Goal: Transaction & Acquisition: Download file/media

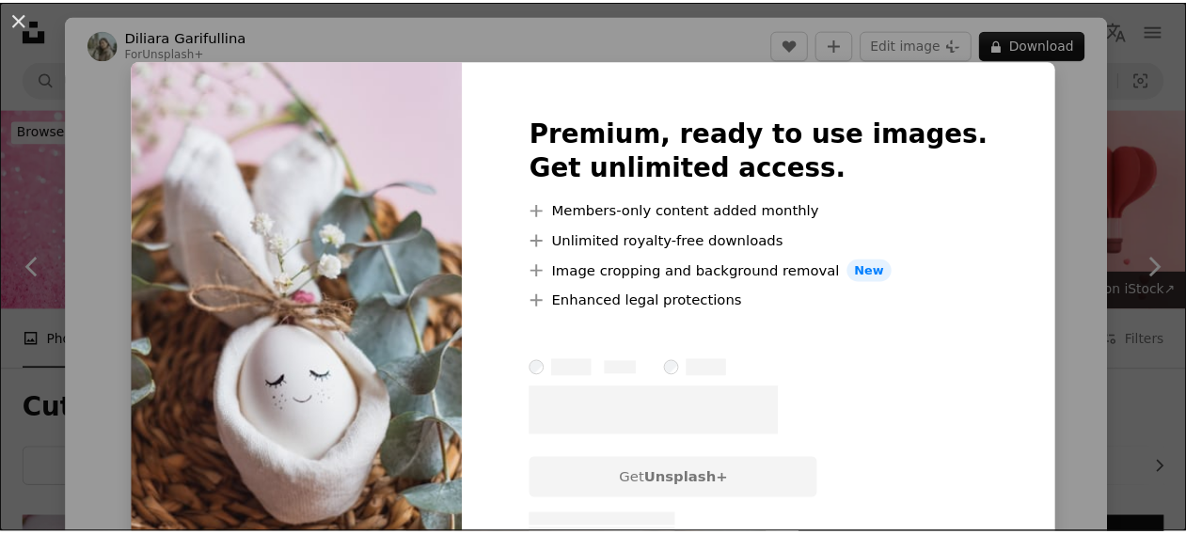
scroll to position [1905, 0]
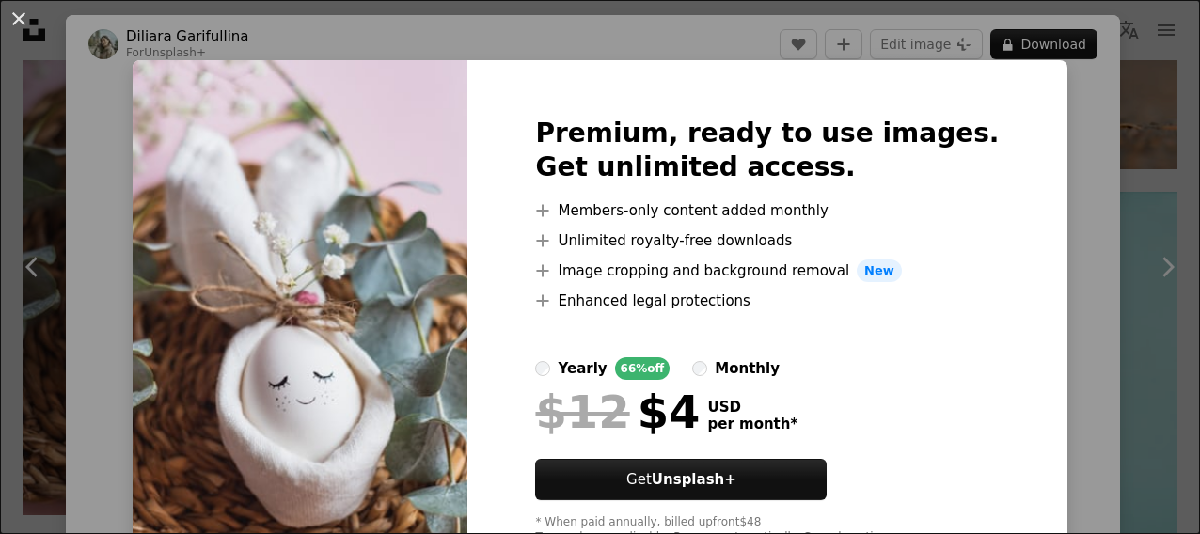
click at [660, 26] on div "An X shape Premium, ready to use images. Get unlimited access. A plus sign Memb…" at bounding box center [600, 267] width 1200 height 534
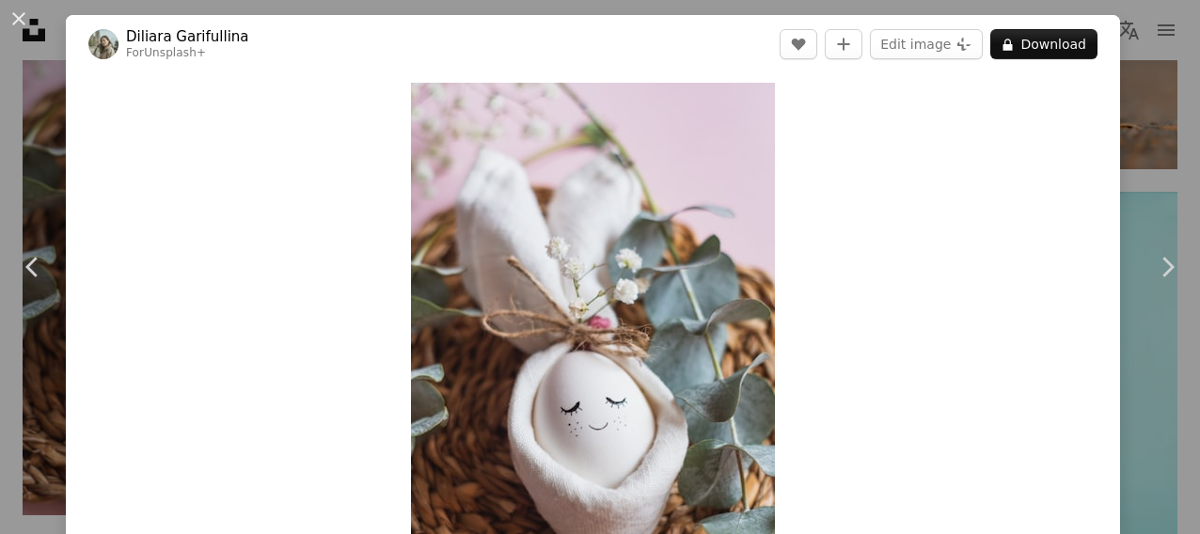
click at [1178, 533] on div "An X shape Chevron left Chevron right Diliara Garifullina For Unsplash+ A heart…" at bounding box center [600, 267] width 1200 height 534
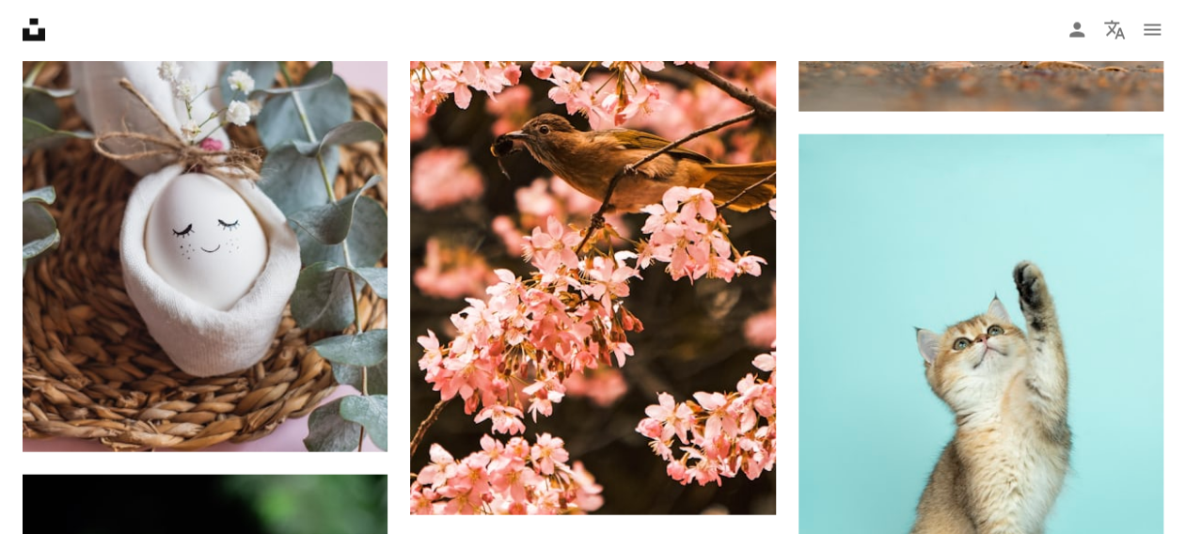
scroll to position [2089, 0]
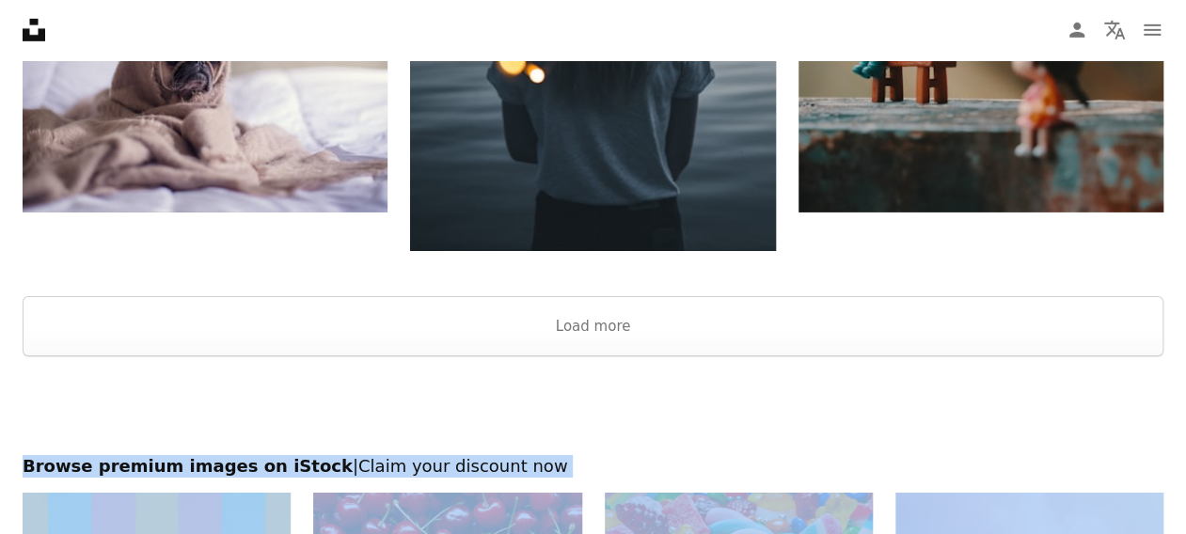
scroll to position [3076, 0]
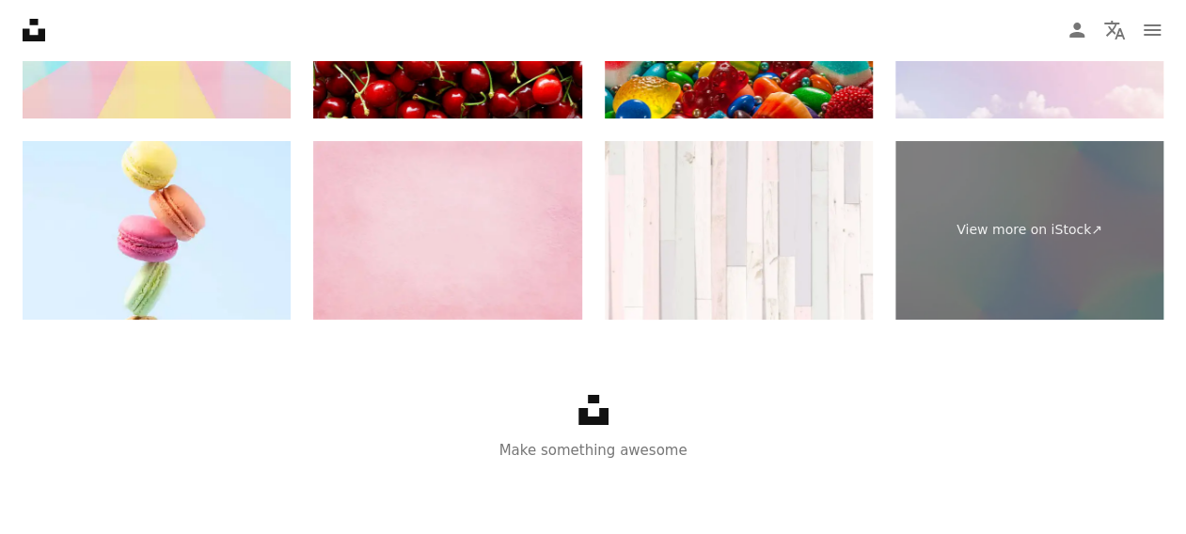
scroll to position [3534, 0]
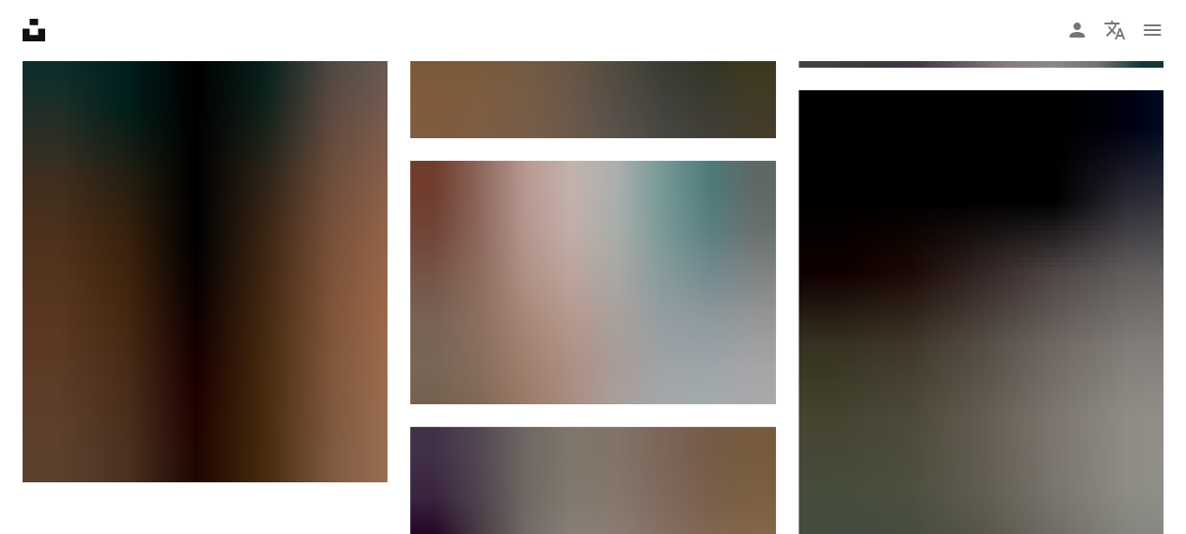
scroll to position [840, 0]
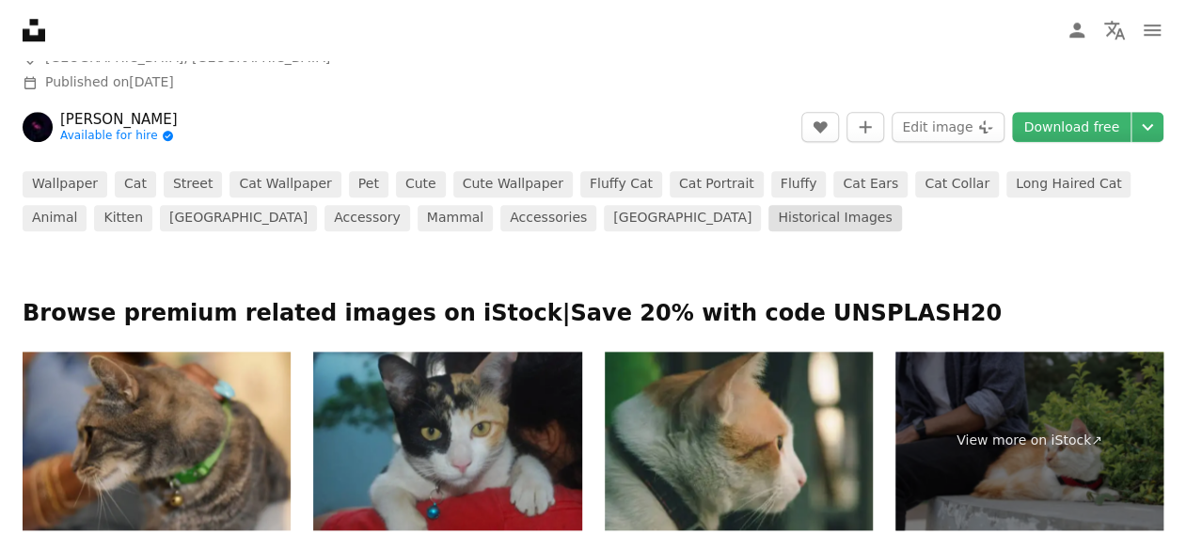
click at [768, 217] on link "Historical images" at bounding box center [834, 218] width 133 height 26
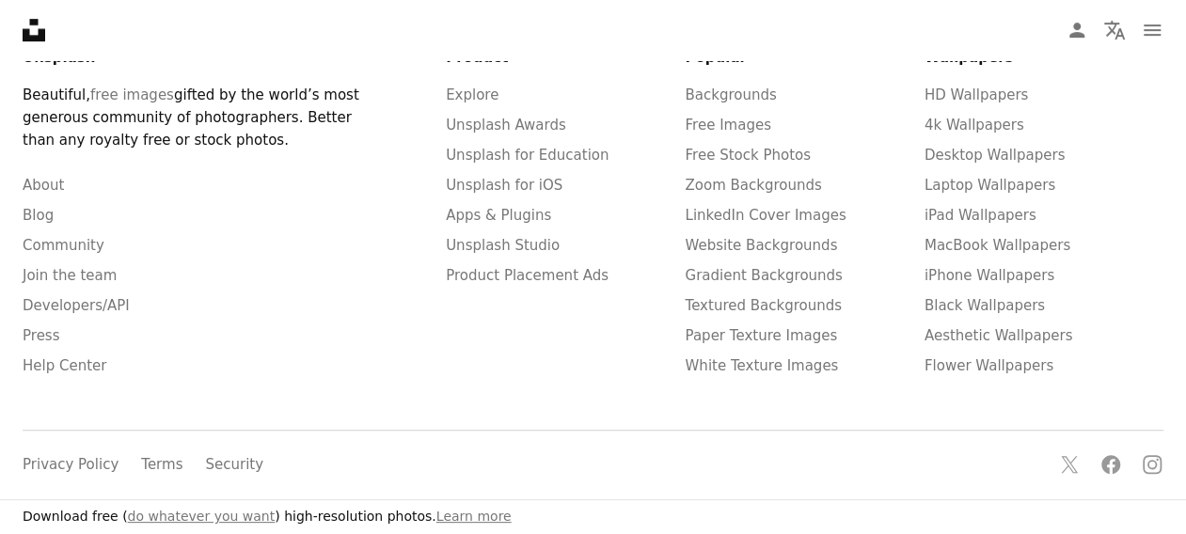
scroll to position [4101, 0]
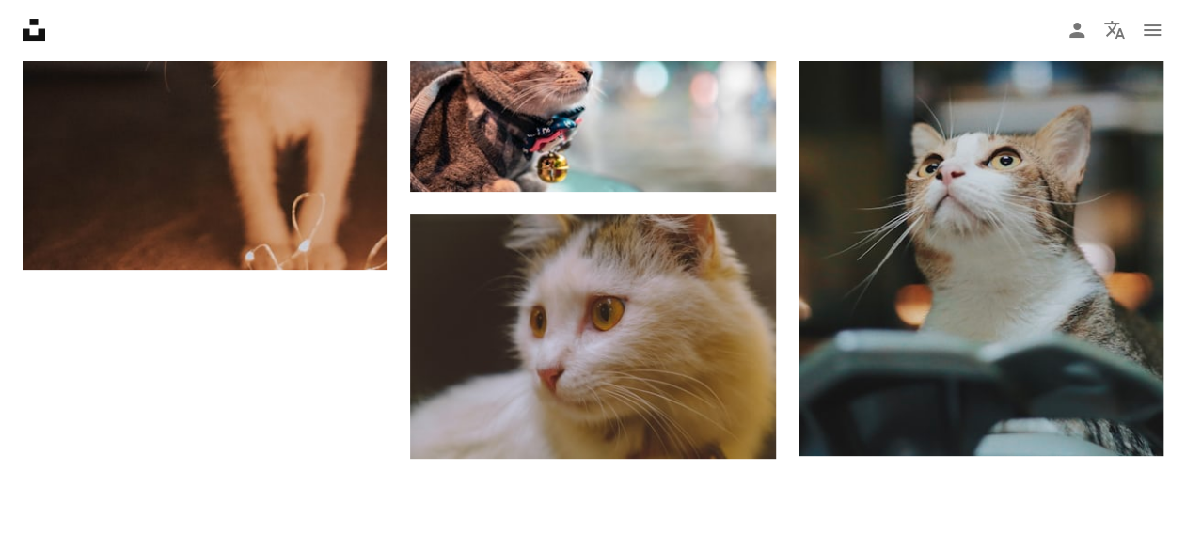
scroll to position [840, 0]
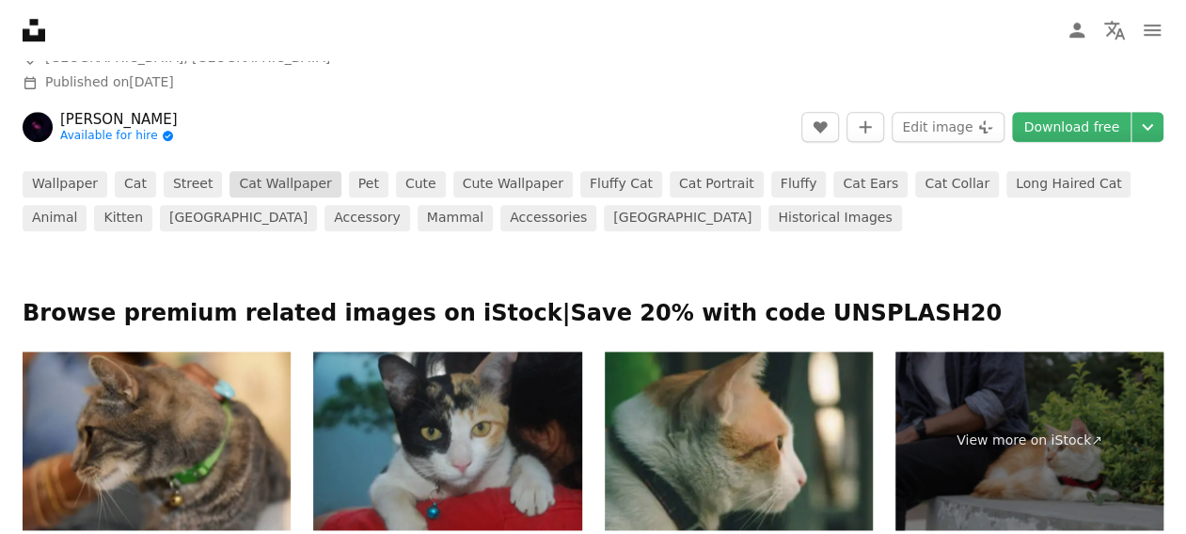
click at [269, 182] on link "cat wallpaper" at bounding box center [284, 184] width 111 height 26
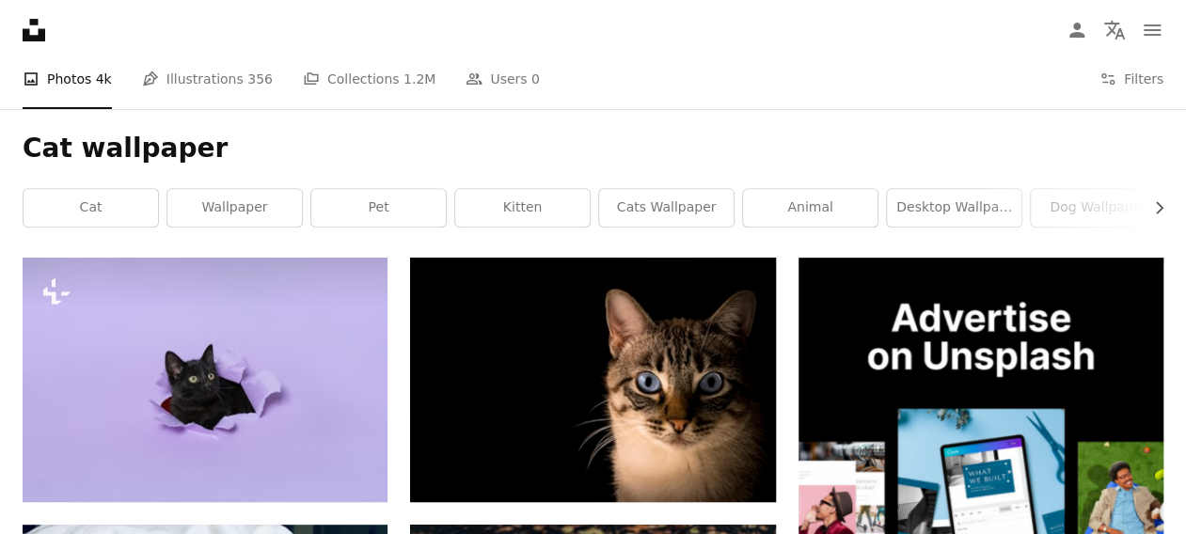
scroll to position [241, 0]
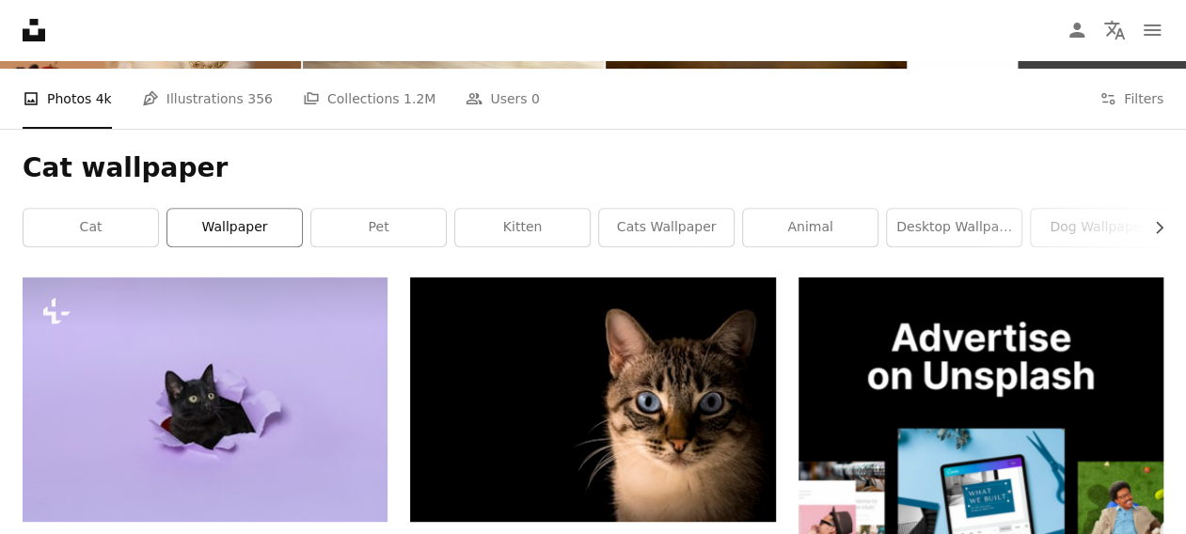
click at [264, 237] on link "wallpaper" at bounding box center [234, 228] width 134 height 38
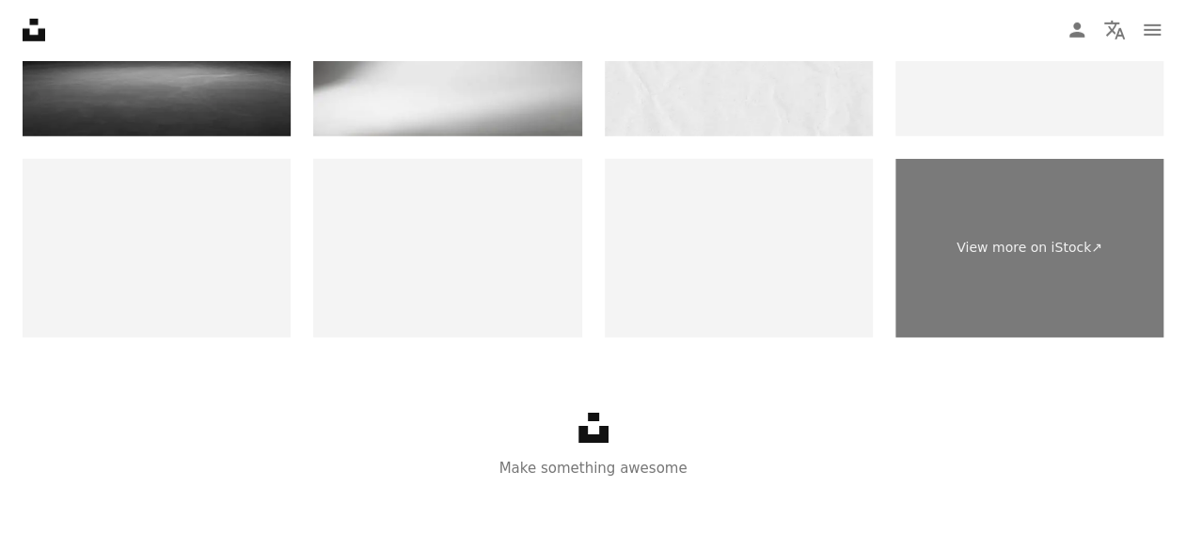
scroll to position [2922, 0]
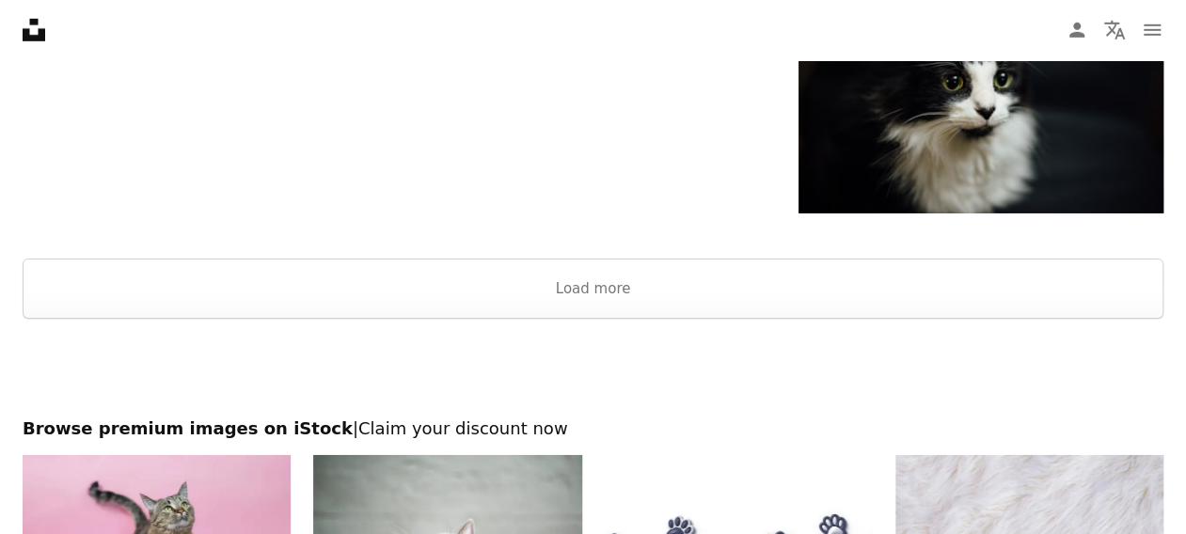
scroll to position [241, 0]
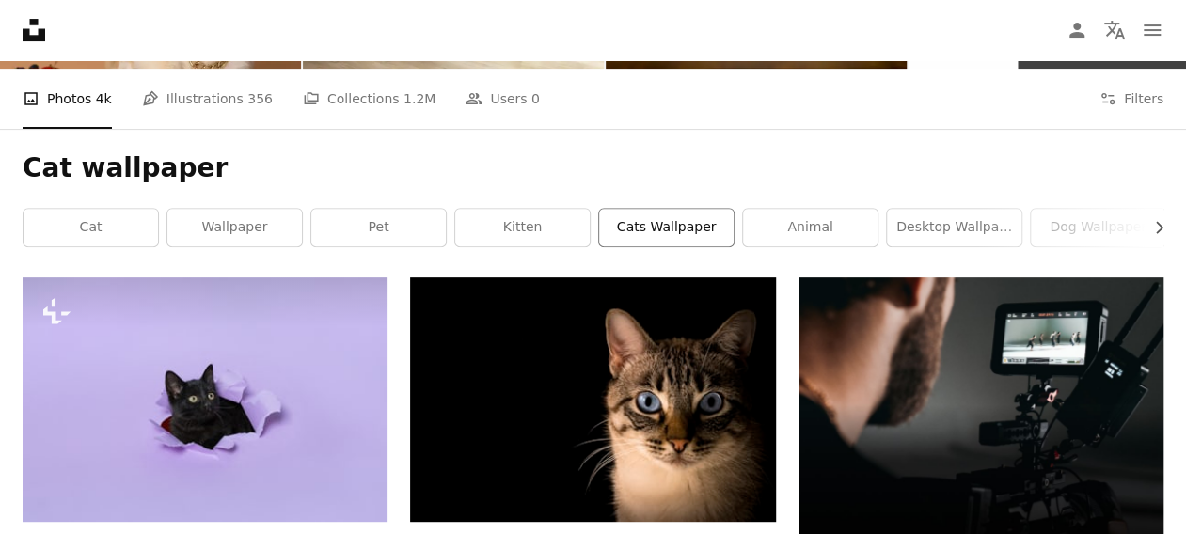
click at [643, 227] on link "cats wallpaper" at bounding box center [666, 228] width 134 height 38
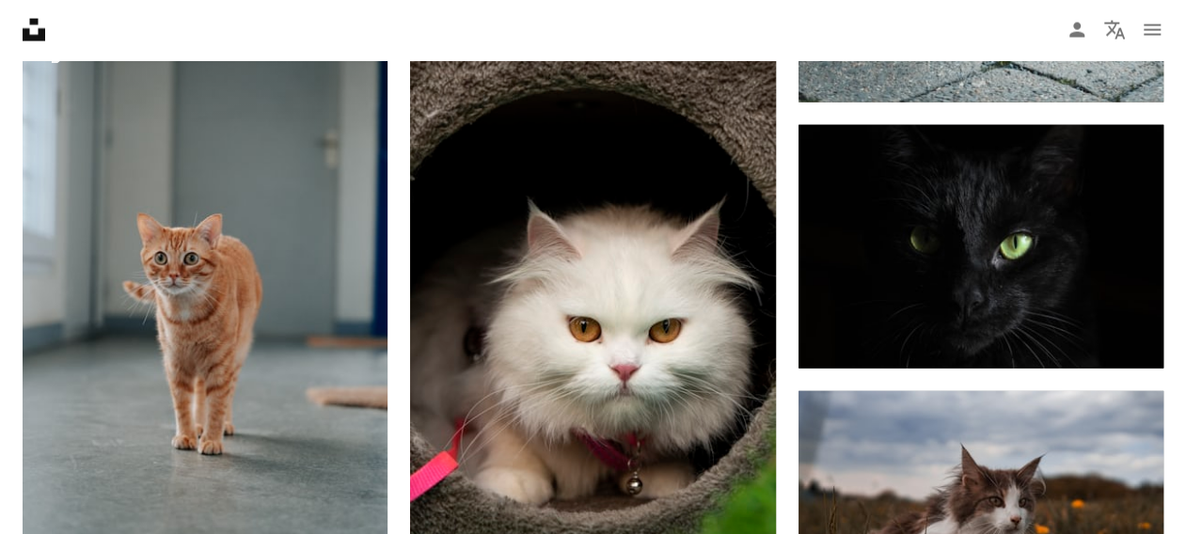
scroll to position [2095, 0]
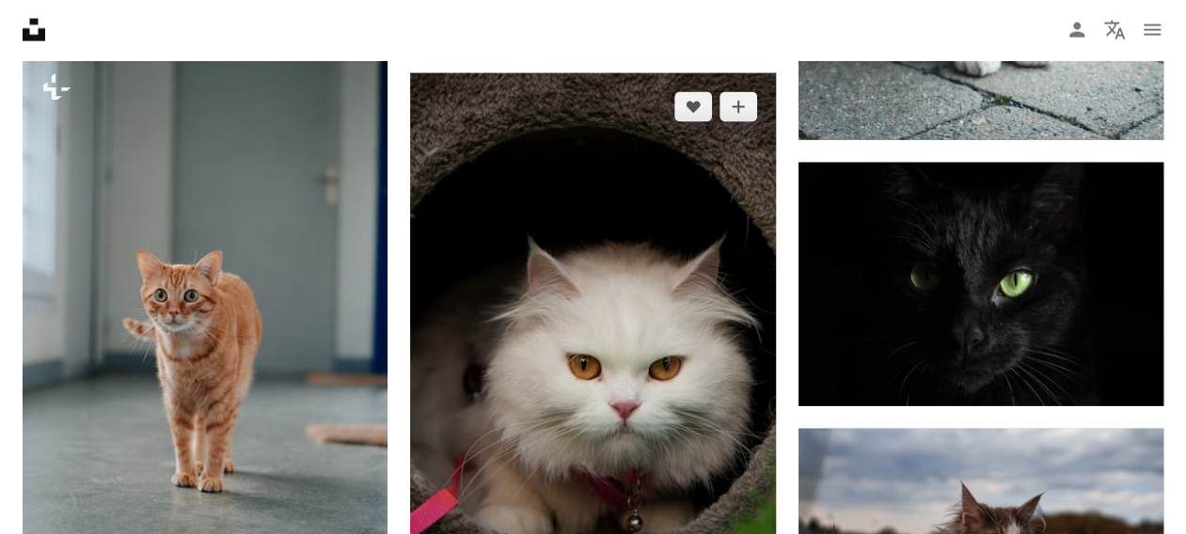
click at [643, 227] on img at bounding box center [592, 346] width 365 height 547
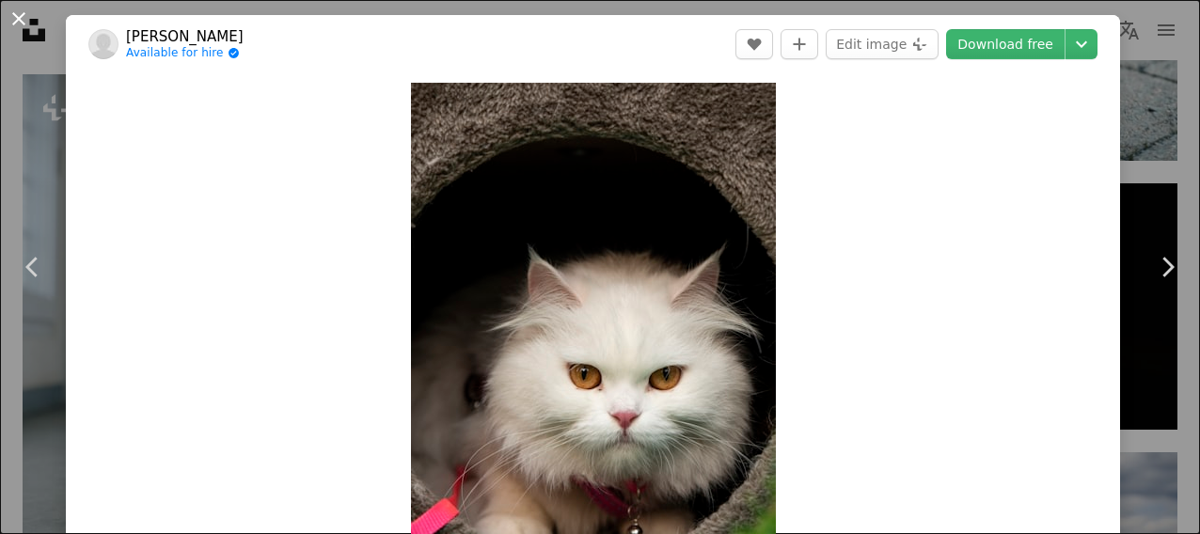
click at [12, 11] on button "An X shape" at bounding box center [19, 19] width 23 height 23
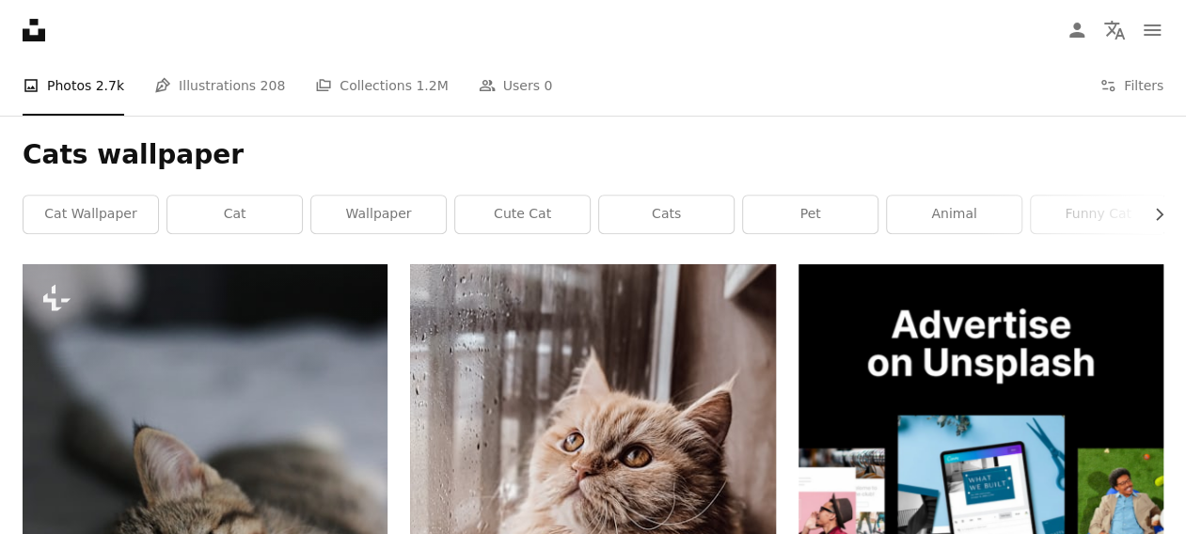
scroll to position [252, 0]
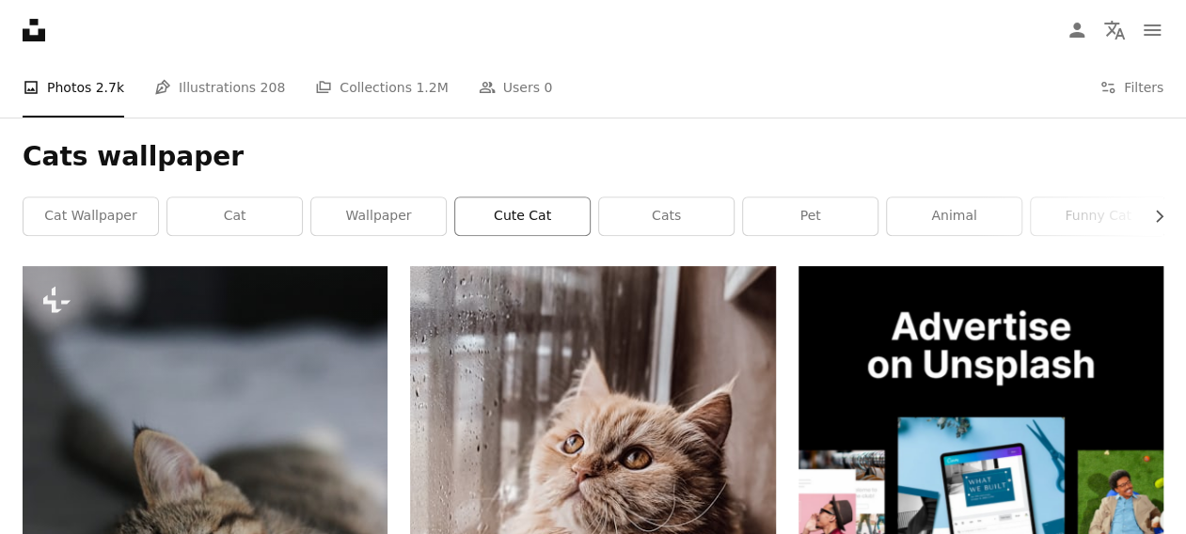
click at [525, 212] on link "cute cat" at bounding box center [522, 216] width 134 height 38
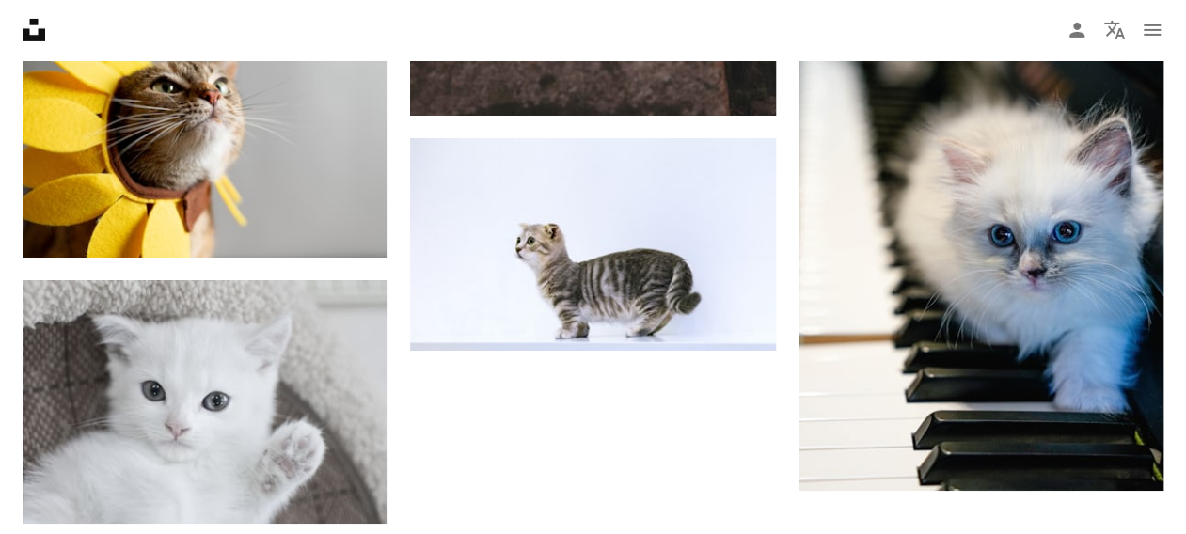
scroll to position [3254, 0]
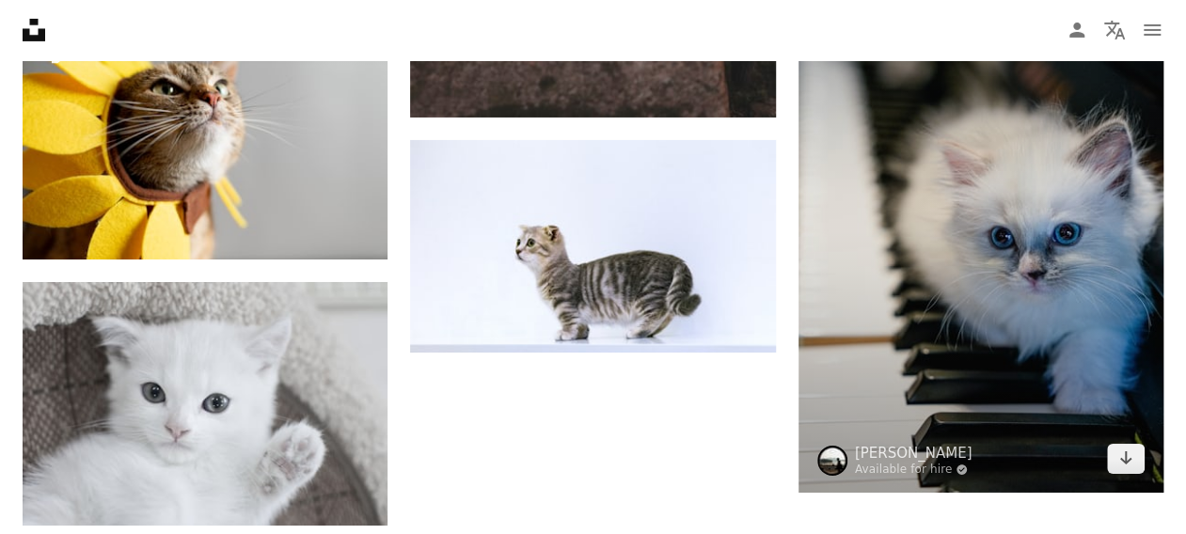
click at [914, 185] on img at bounding box center [980, 219] width 365 height 548
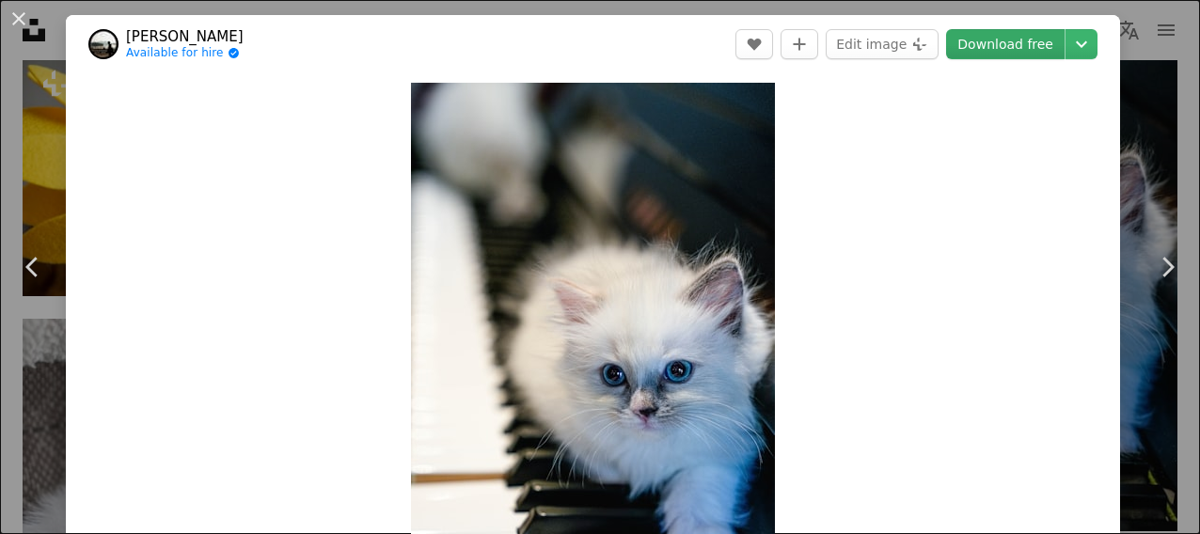
click at [993, 40] on link "Download free" at bounding box center [1005, 44] width 118 height 30
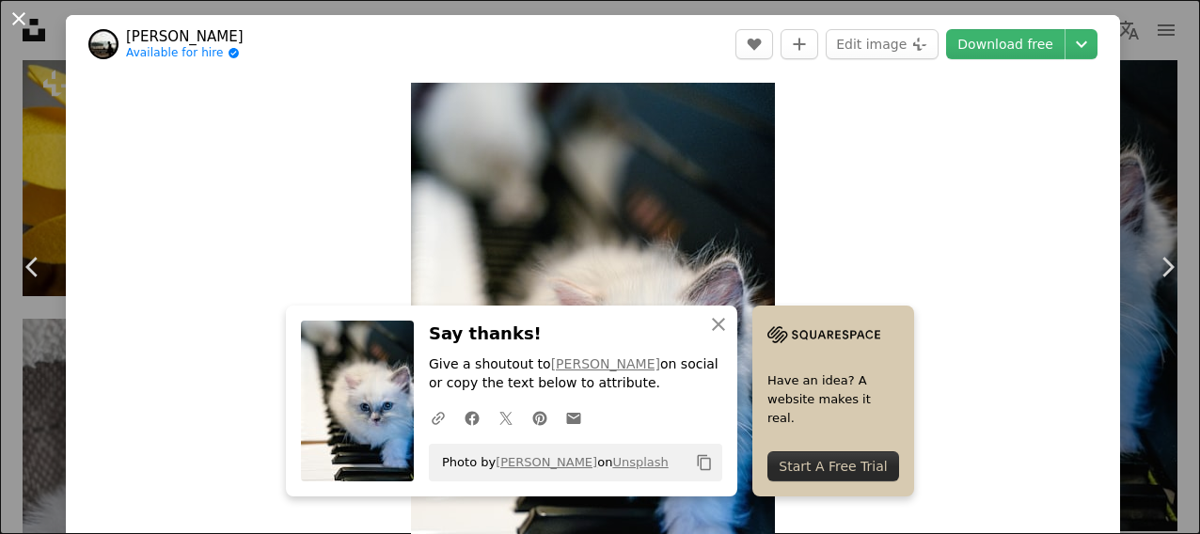
click at [18, 21] on button "An X shape" at bounding box center [19, 19] width 23 height 23
